Goal: Obtain resource: Download file/media

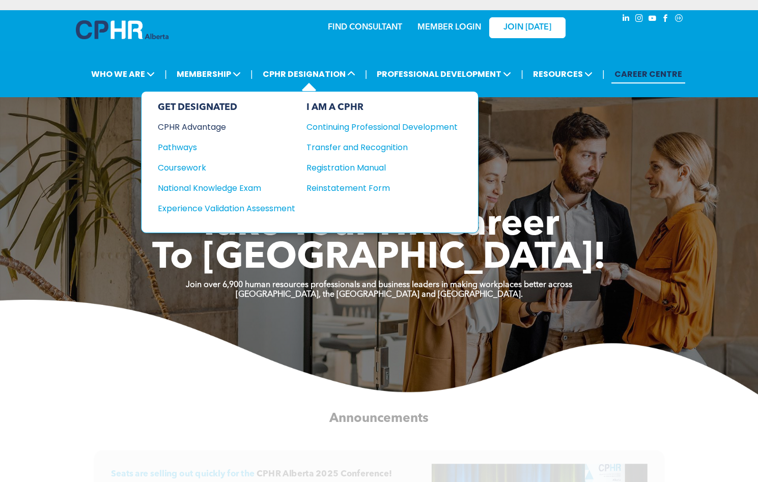
click at [208, 125] on div "CPHR Advantage" at bounding box center [220, 127] width 124 height 13
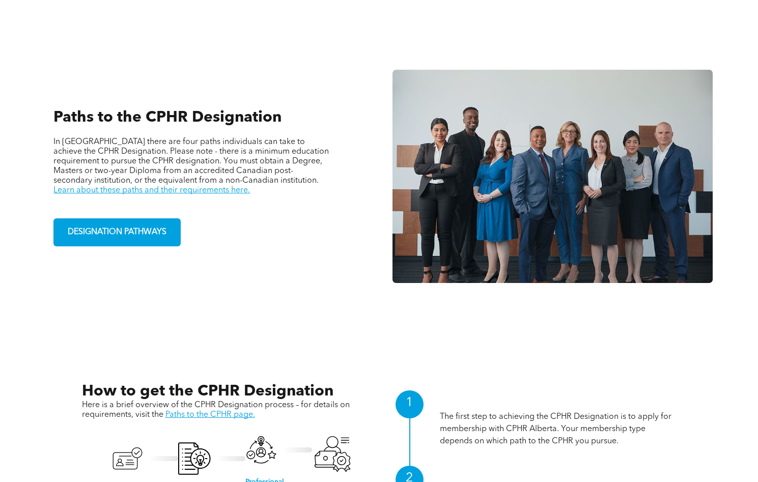
scroll to position [849, 0]
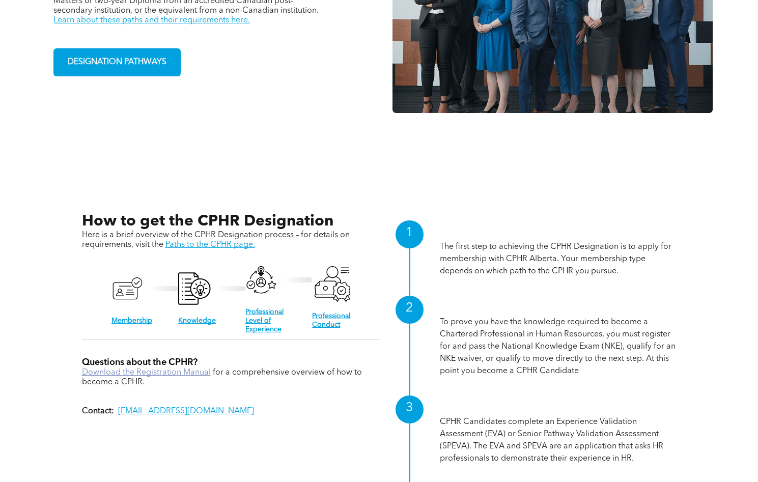
click at [183, 369] on link "Download the Registration Manual" at bounding box center [146, 373] width 129 height 8
